Goal: Task Accomplishment & Management: Complete application form

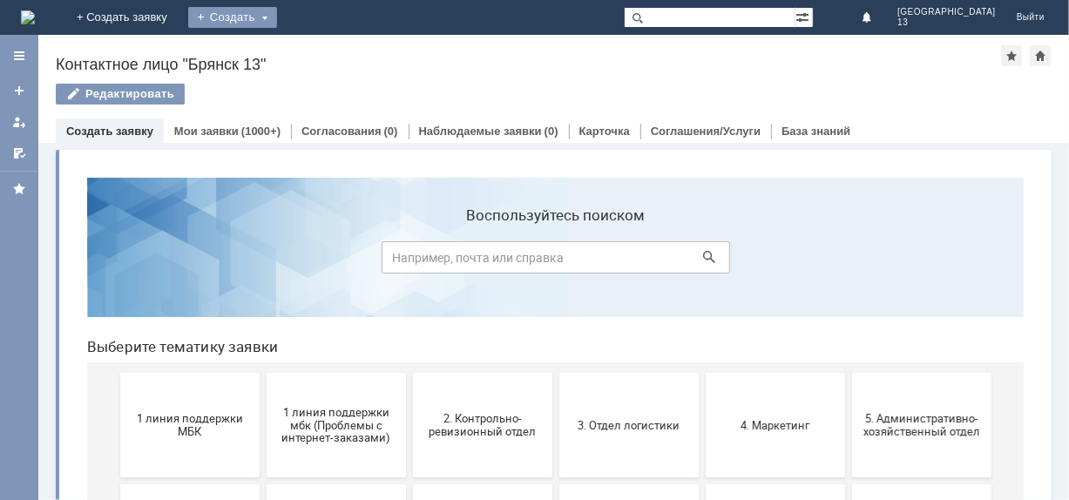
click at [277, 21] on div "Создать" at bounding box center [232, 17] width 89 height 21
click at [324, 50] on link "Заявка" at bounding box center [258, 52] width 132 height 21
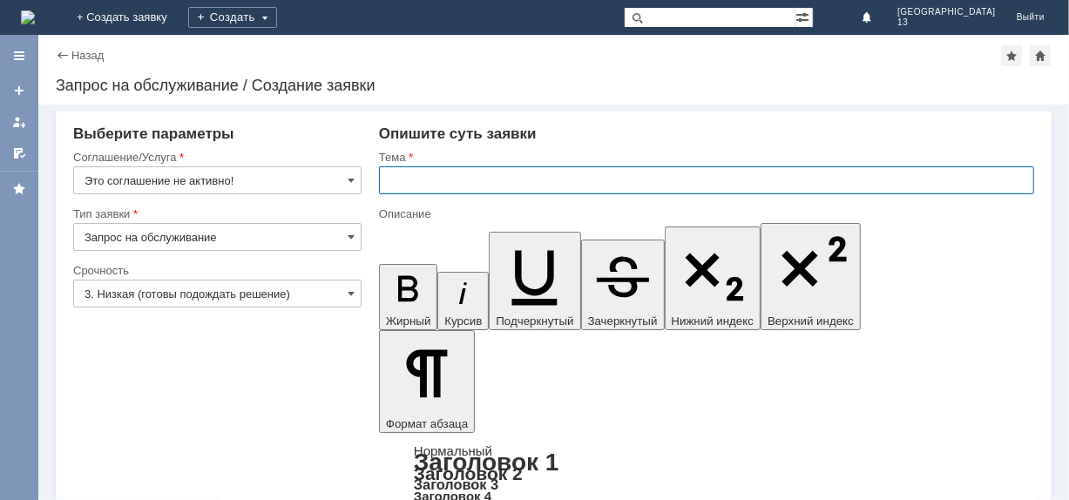
click at [409, 184] on input "text" at bounding box center [706, 180] width 655 height 28
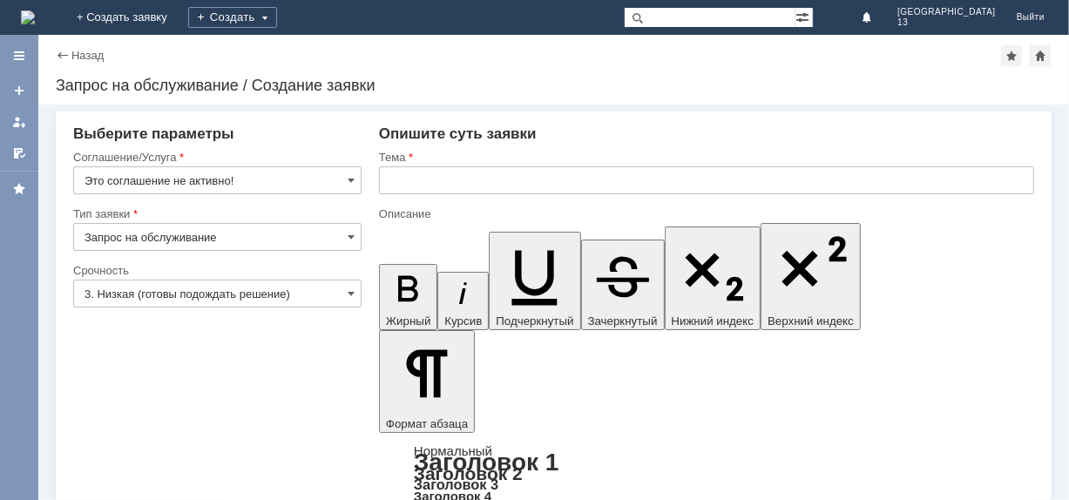
drag, startPoint x: 351, startPoint y: 179, endPoint x: 341, endPoint y: 191, distance: 14.8
click at [351, 180] on span at bounding box center [350, 180] width 7 height 14
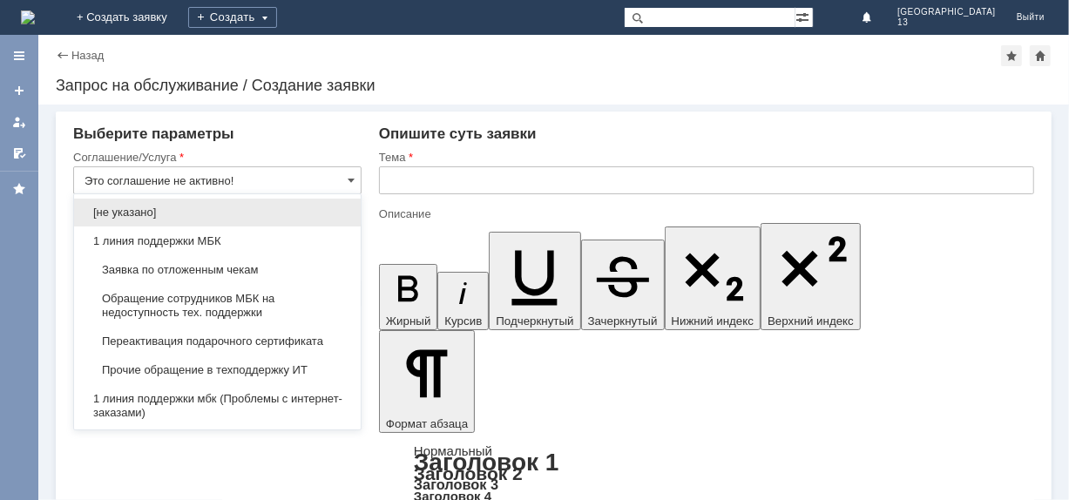
drag, startPoint x: 165, startPoint y: 265, endPoint x: 182, endPoint y: 266, distance: 16.6
click at [165, 266] on span "Заявка по отложенным чекам" at bounding box center [217, 270] width 266 height 14
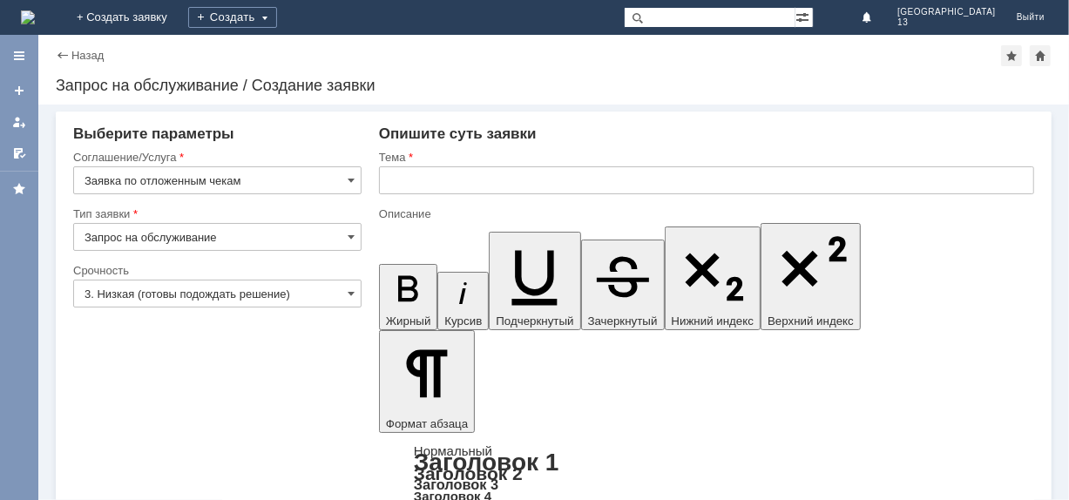
type input "Заявка по отложенным чекам"
click at [408, 179] on input "text" at bounding box center [706, 180] width 655 height 28
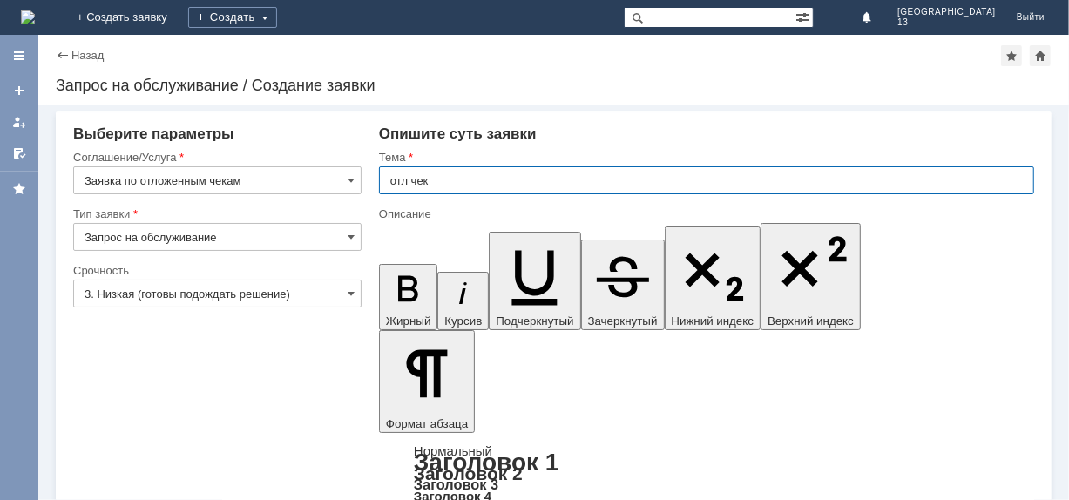
type input "отл чек"
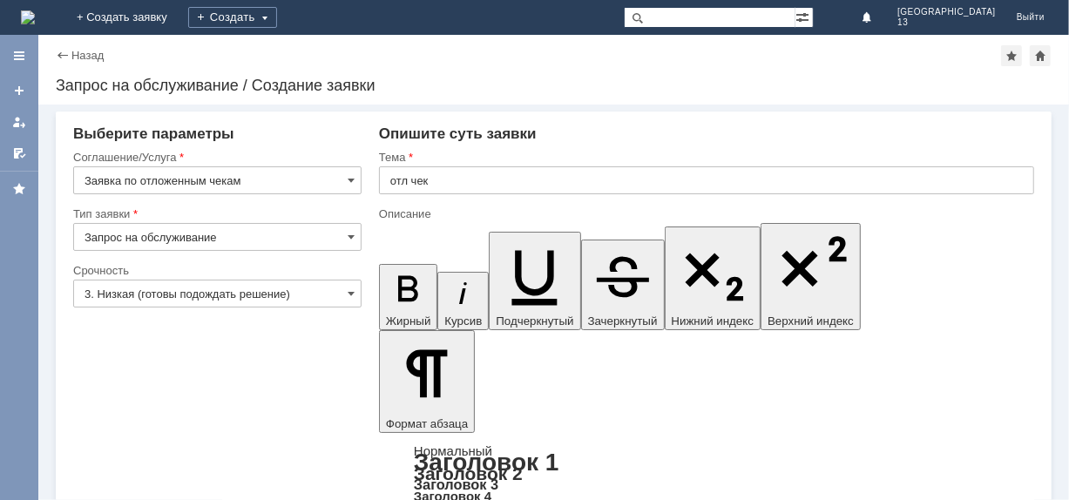
drag, startPoint x: 496, startPoint y: 4460, endPoint x: 489, endPoint y: 4451, distance: 11.2
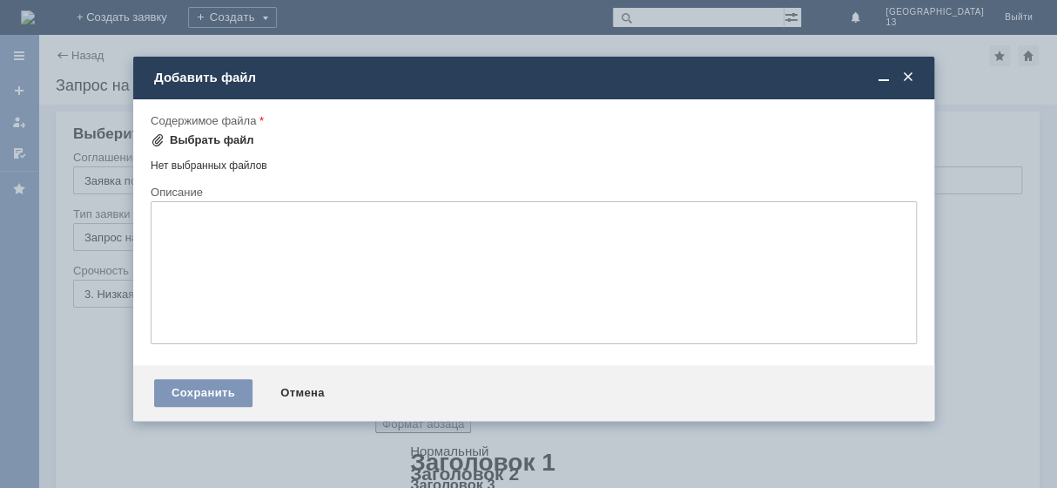
click at [147, 138] on div "Внимание! Форма добавления Содержимое файла Выбрать файл Нет выбранных файлов П…" at bounding box center [533, 232] width 801 height 266
click at [152, 142] on span at bounding box center [158, 140] width 14 height 14
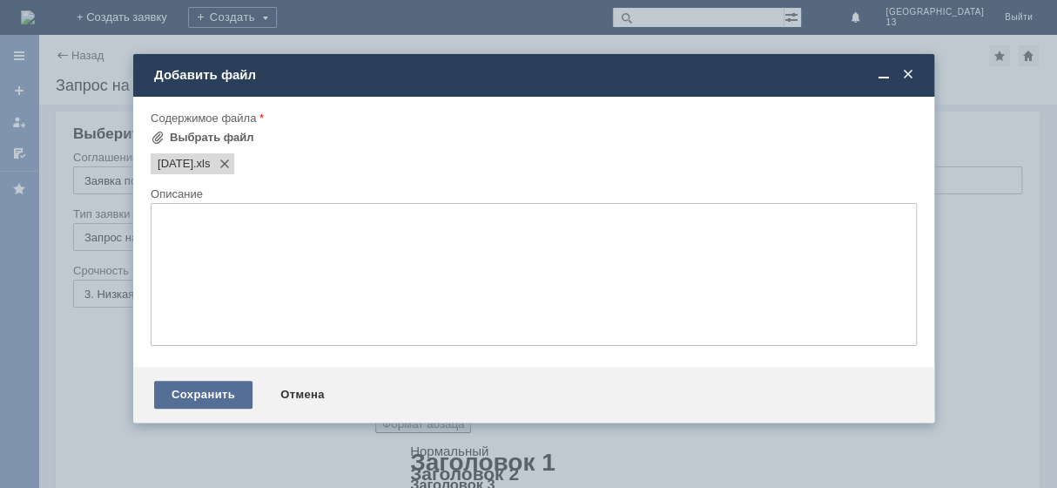
click at [217, 408] on div "Сохранить" at bounding box center [203, 395] width 98 height 28
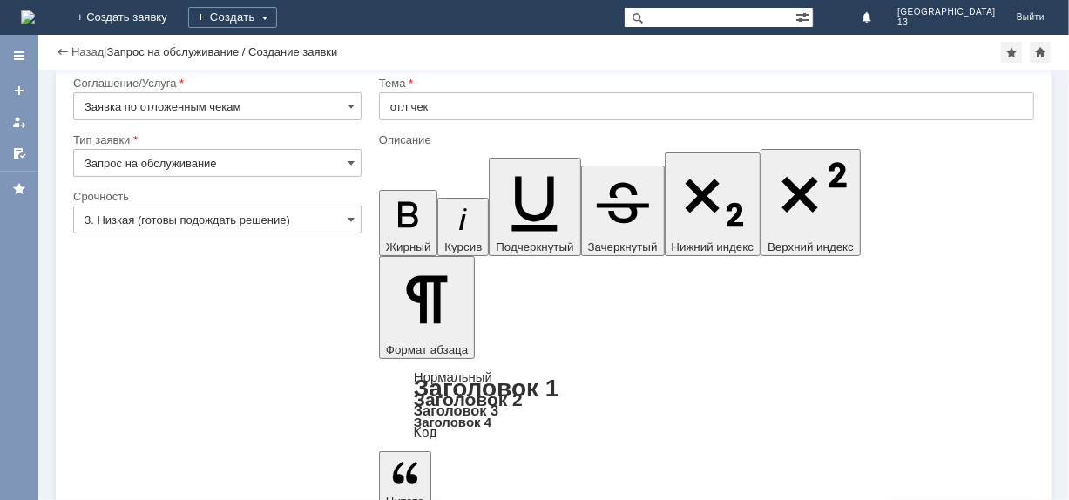
scroll to position [38, 0]
